Goal: Navigation & Orientation: Find specific page/section

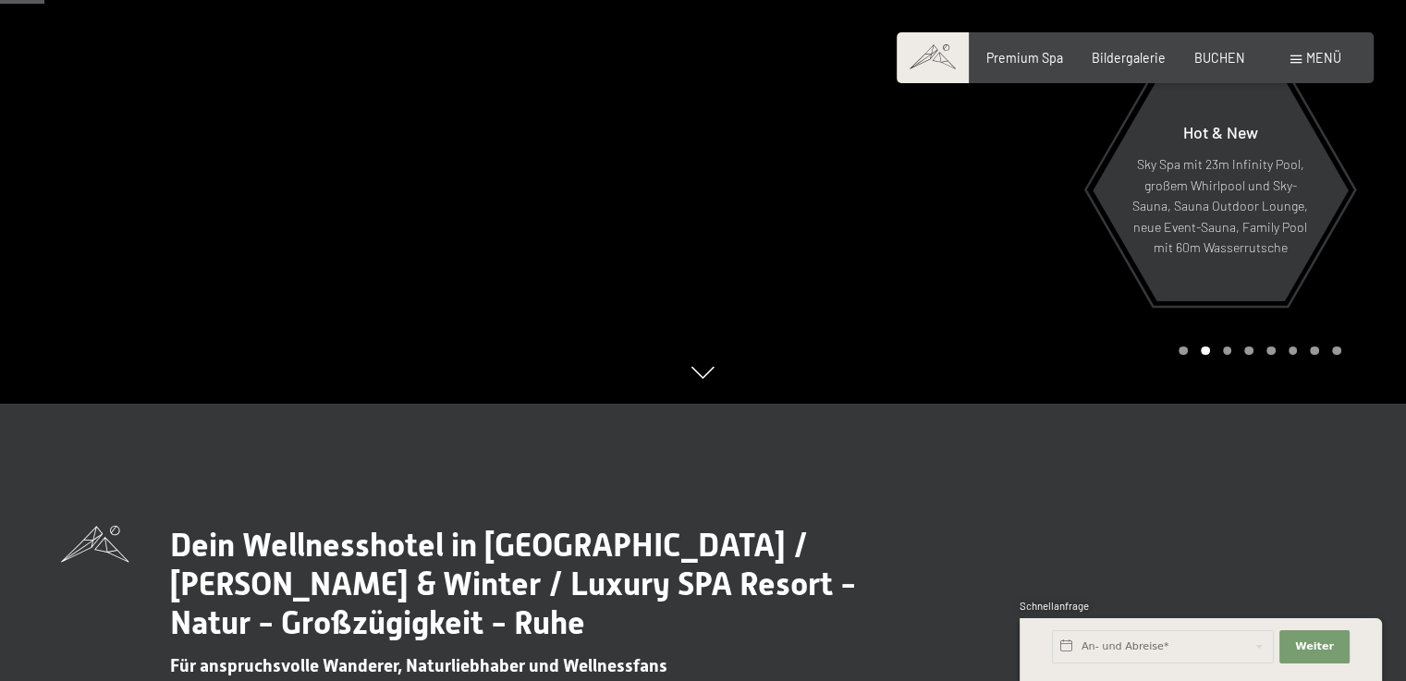
drag, startPoint x: 1395, startPoint y: 1, endPoint x: 961, endPoint y: 193, distance: 474.2
click at [961, 193] on div at bounding box center [1054, 63] width 703 height 681
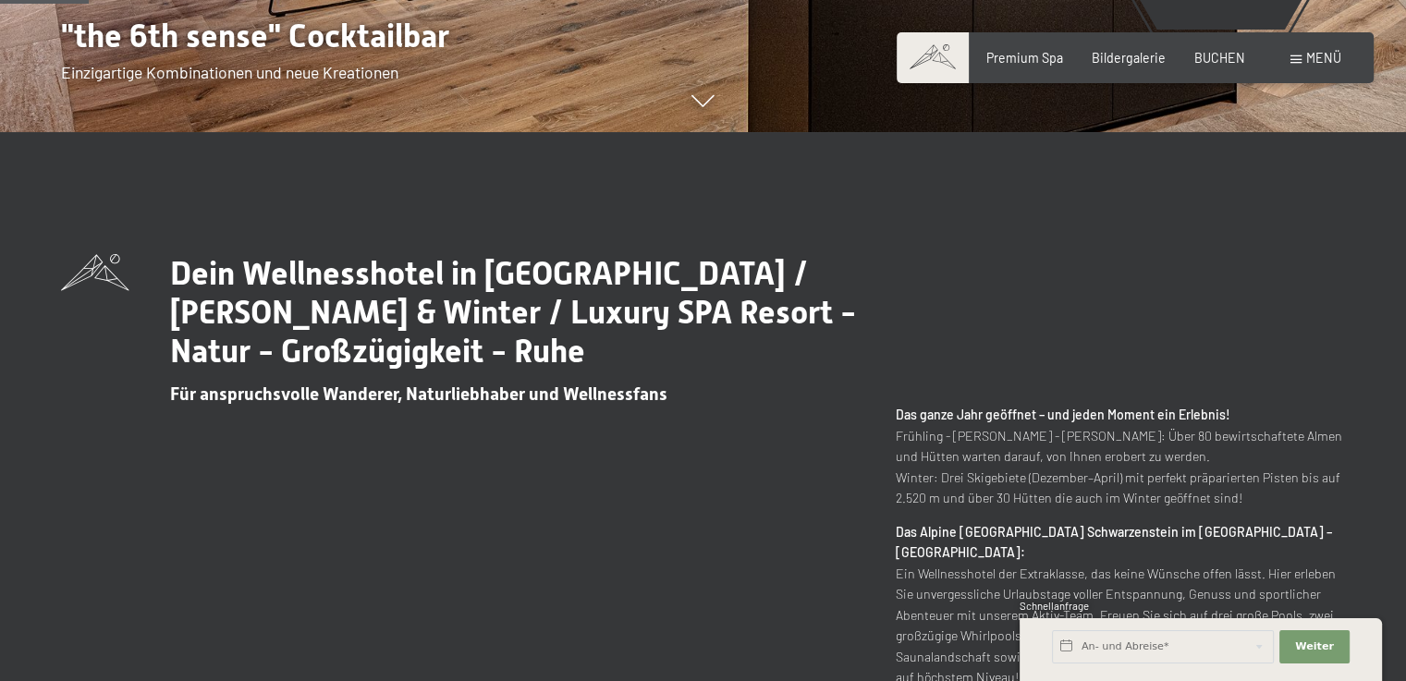
scroll to position [555, 0]
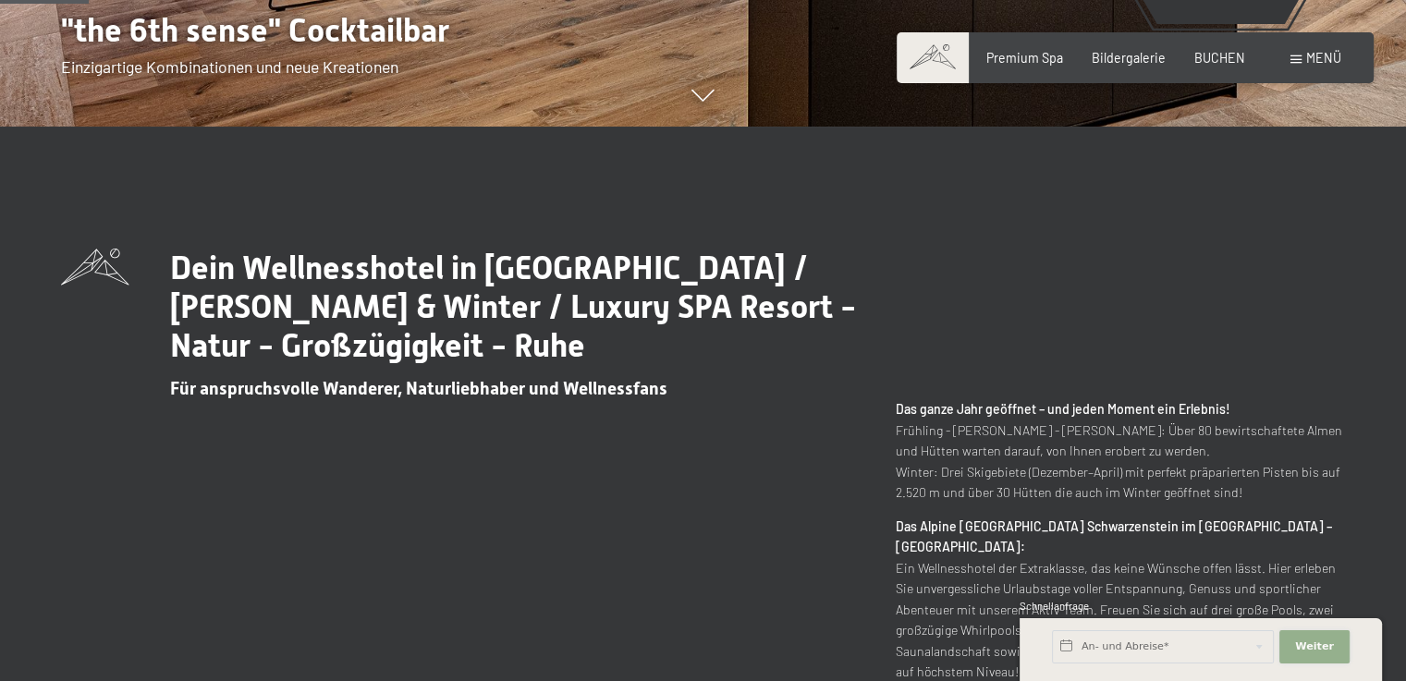
click at [1313, 641] on span "Weiter" at bounding box center [1314, 647] width 39 height 15
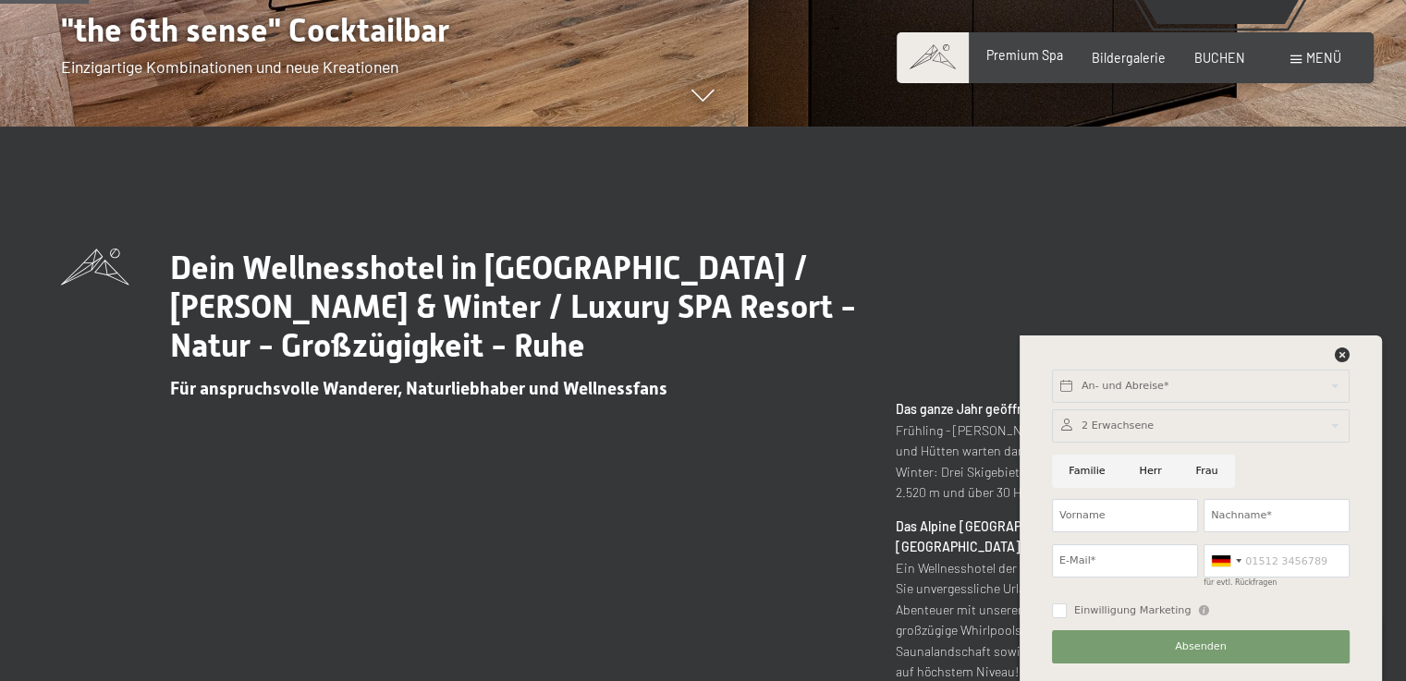
click at [1038, 60] on span "Premium Spa" at bounding box center [1024, 55] width 77 height 16
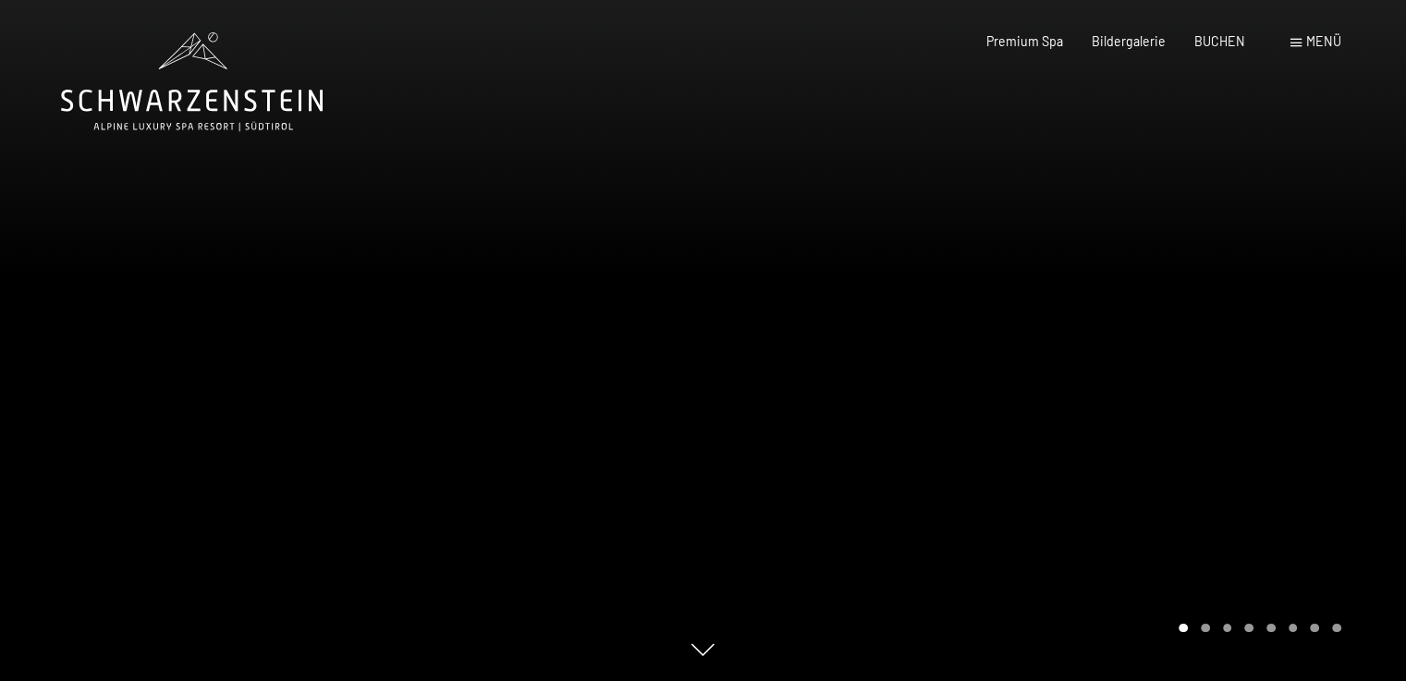
click at [1202, 626] on div "Carousel Page 2" at bounding box center [1205, 628] width 9 height 9
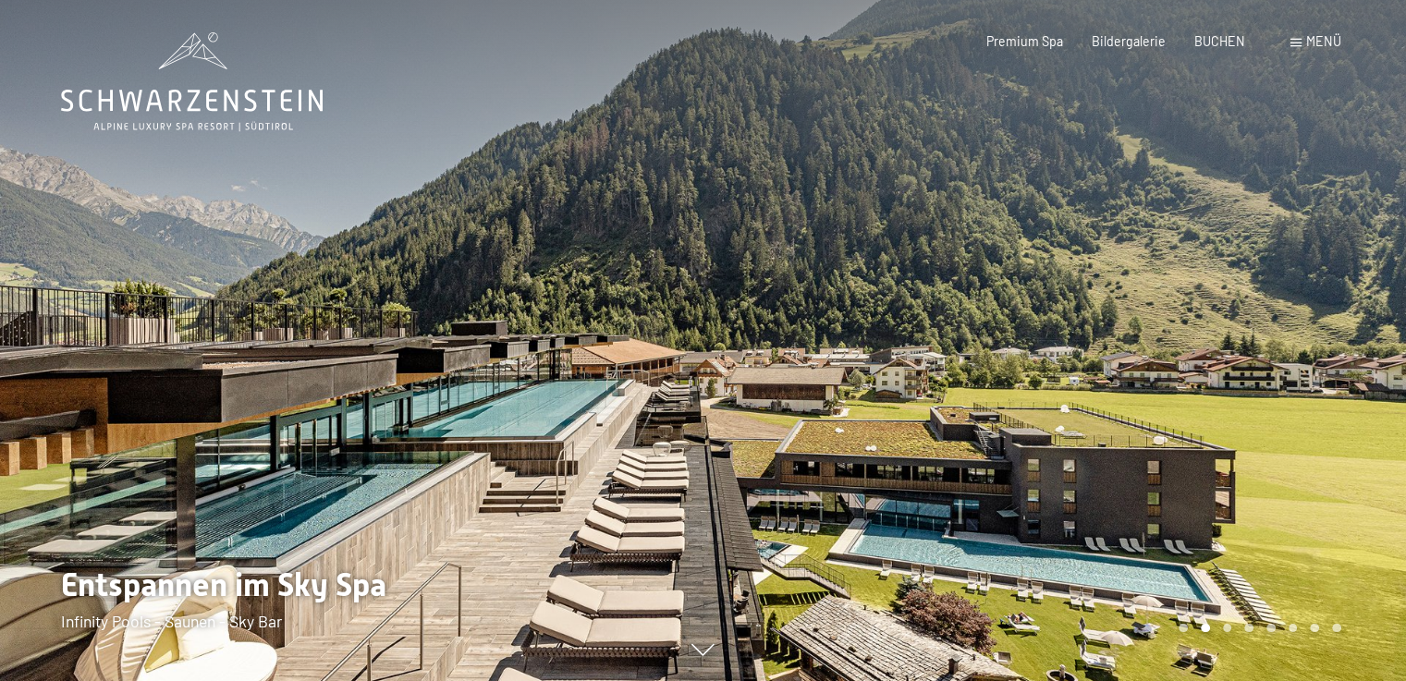
click at [1224, 627] on div "Carousel Page 3" at bounding box center [1227, 628] width 9 height 9
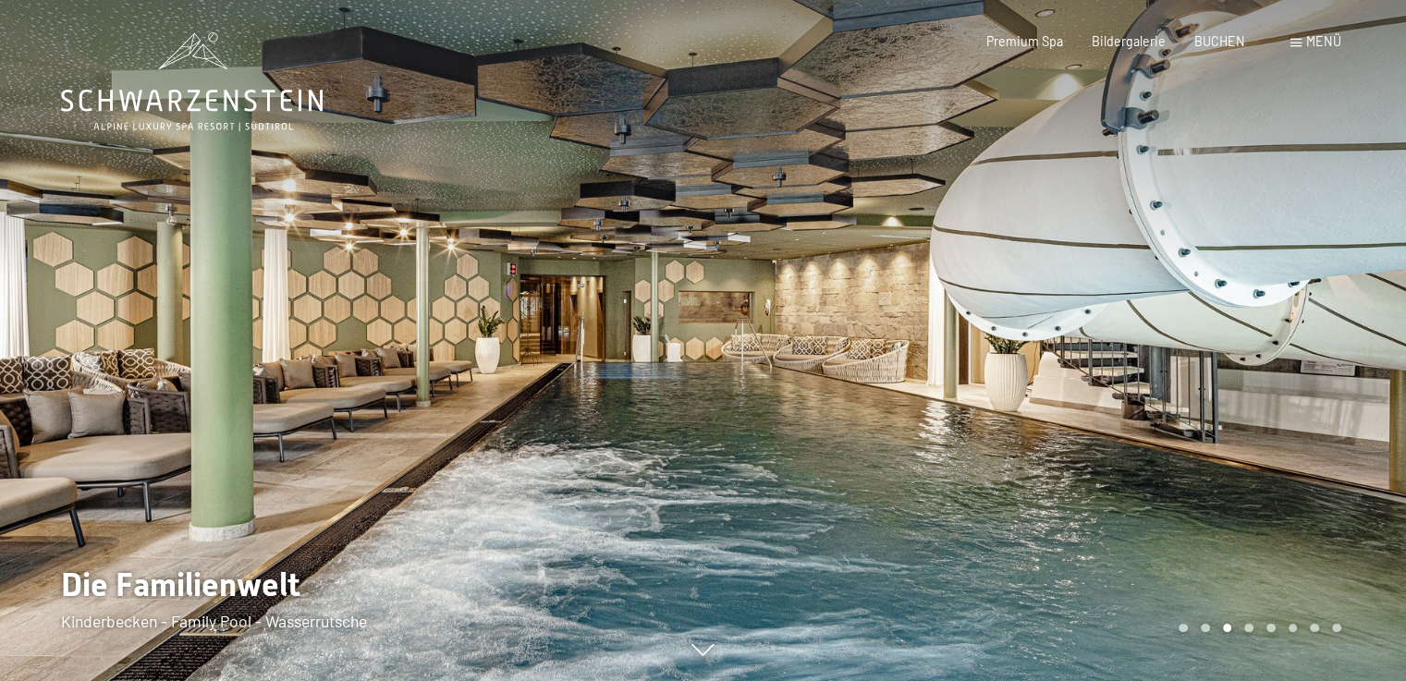
click at [1250, 628] on div "Carousel Page 4" at bounding box center [1248, 628] width 9 height 9
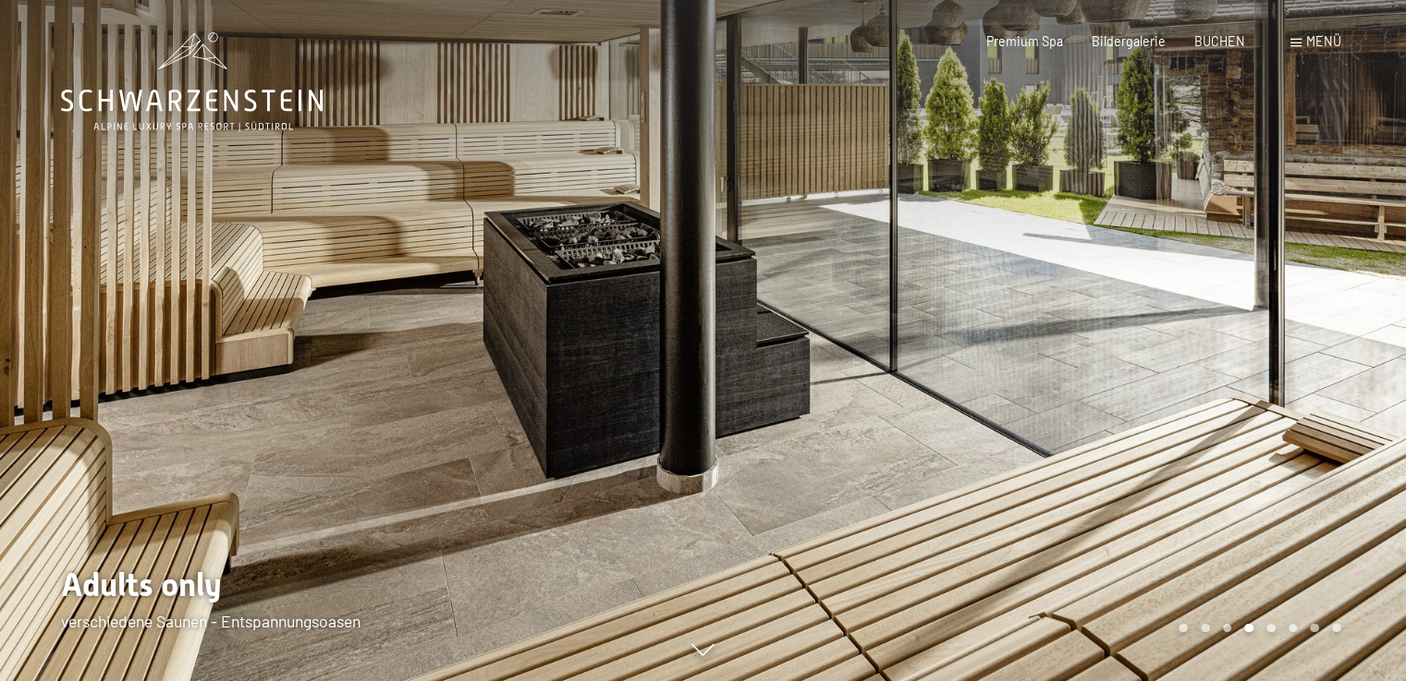
click at [1270, 626] on div "Carousel Page 5" at bounding box center [1270, 628] width 9 height 9
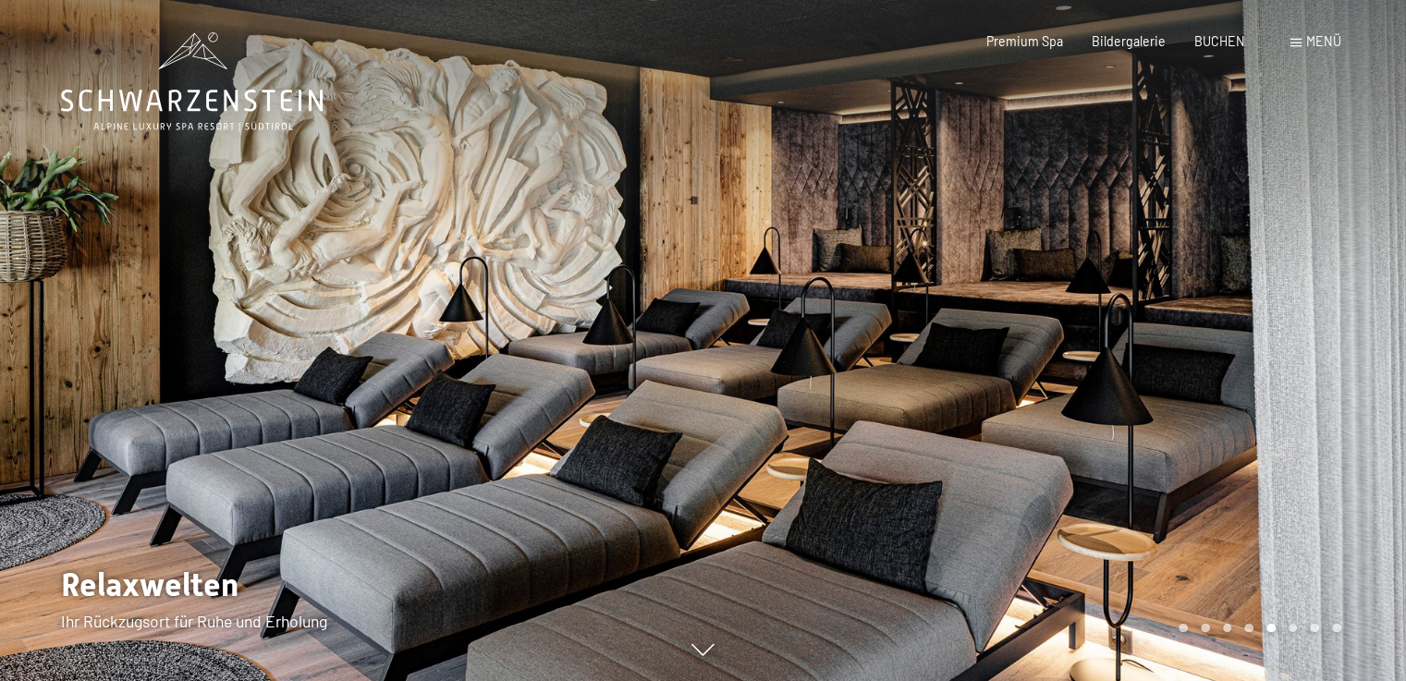
click at [1293, 632] on div at bounding box center [1054, 340] width 703 height 681
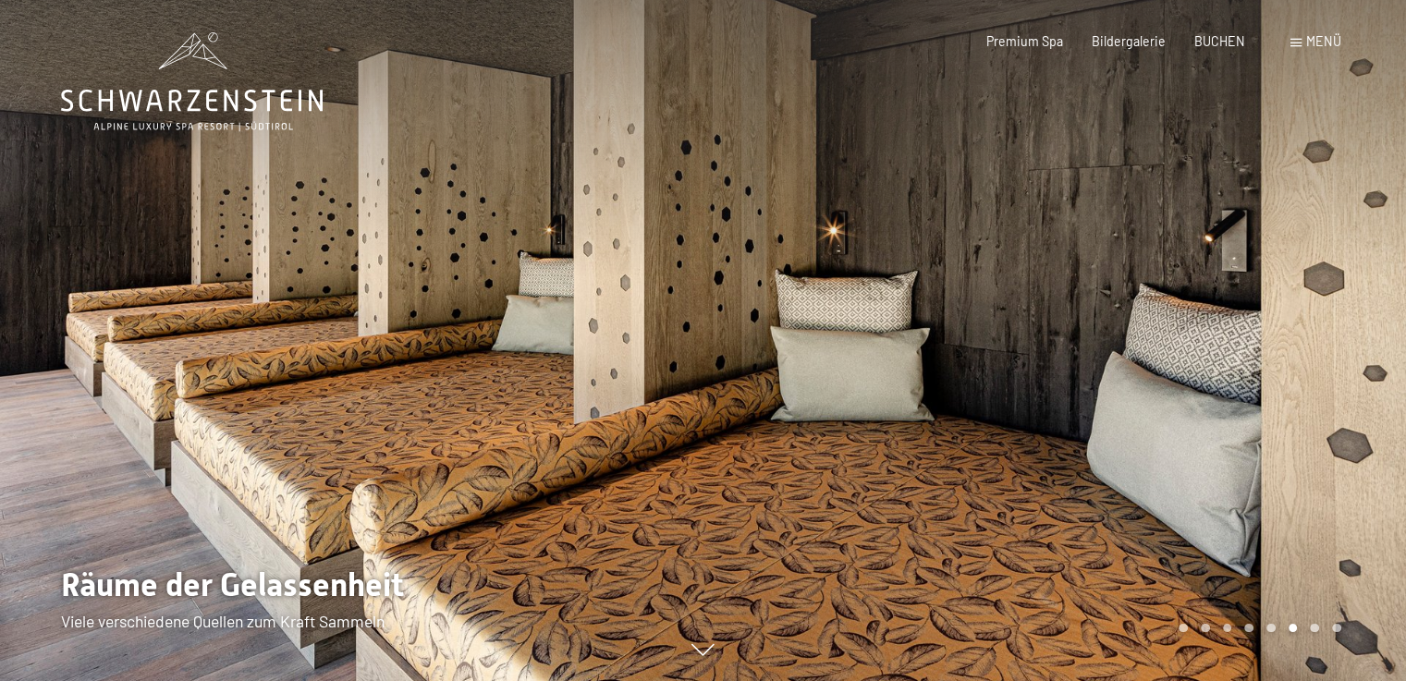
click at [1292, 628] on div "Carousel Page 6 (Current Slide)" at bounding box center [1292, 628] width 9 height 9
click at [1312, 625] on div "Carousel Page 7" at bounding box center [1314, 628] width 9 height 9
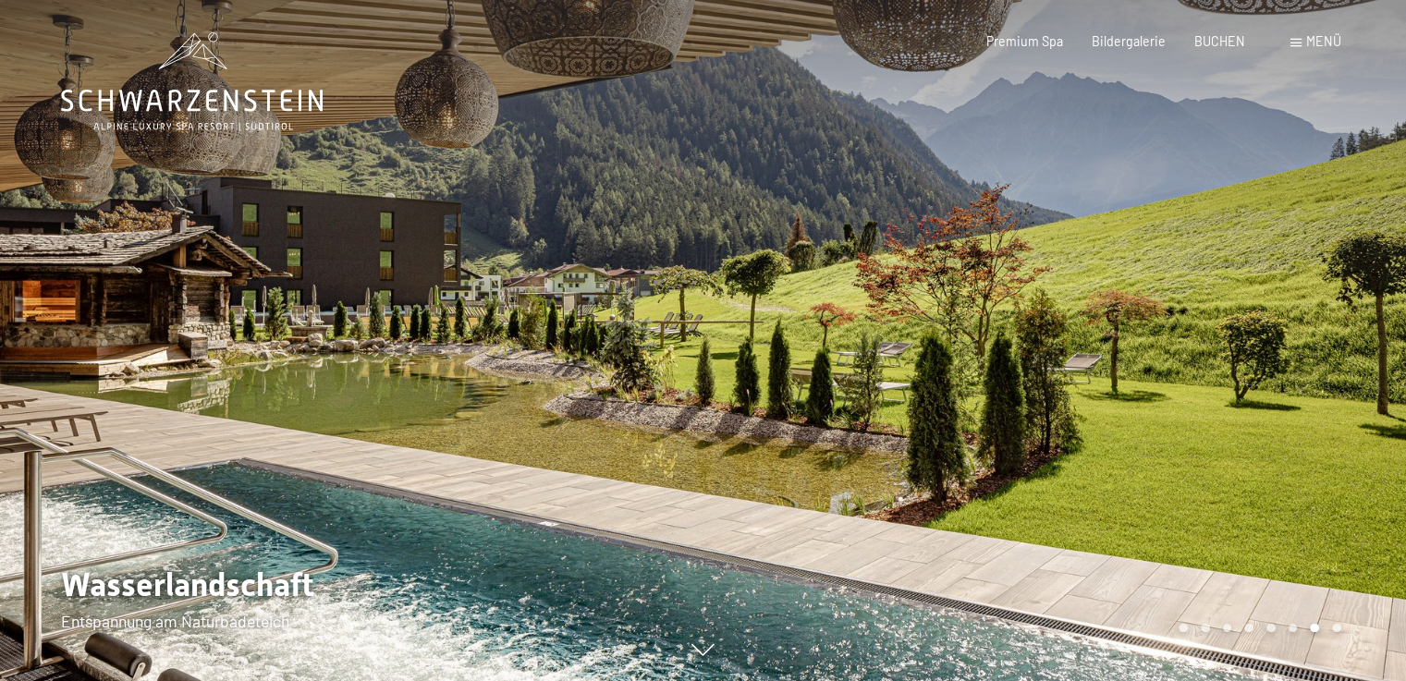
click at [1336, 624] on div "Carousel Page 8" at bounding box center [1336, 628] width 9 height 9
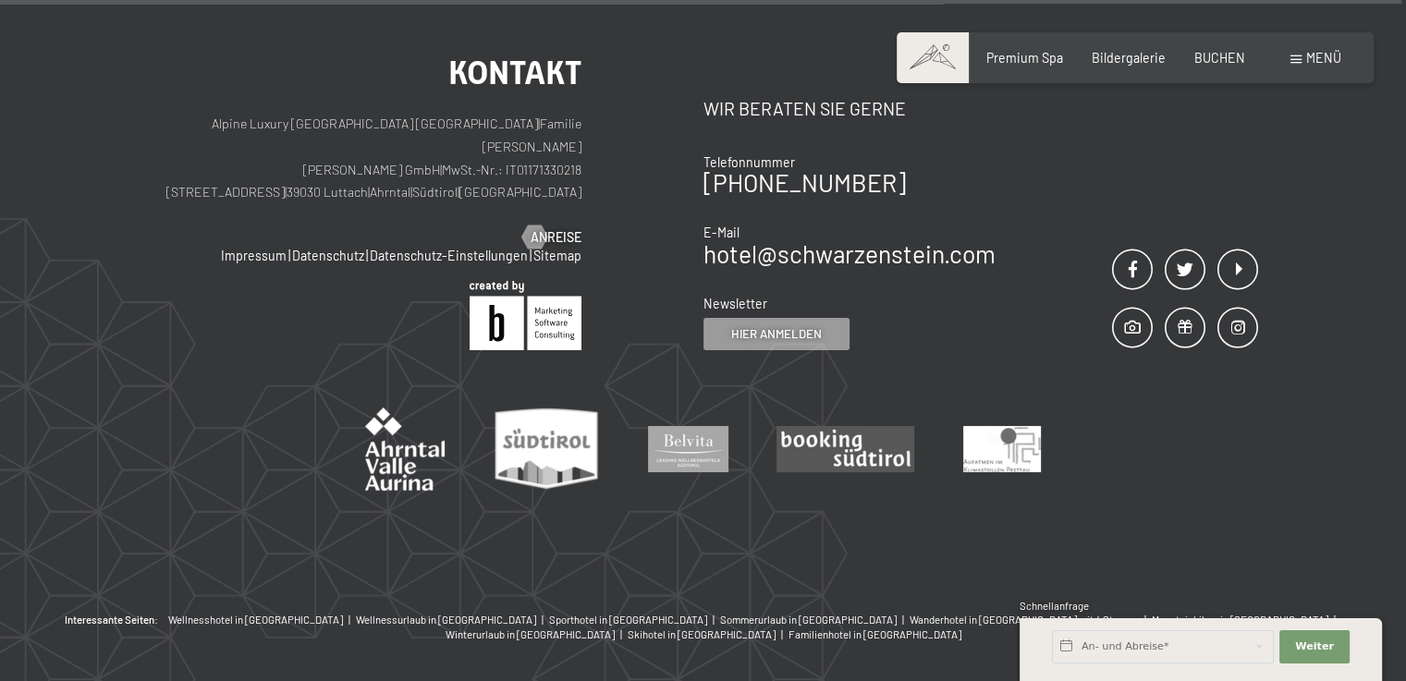
scroll to position [10116, 0]
